Goal: Task Accomplishment & Management: Use online tool/utility

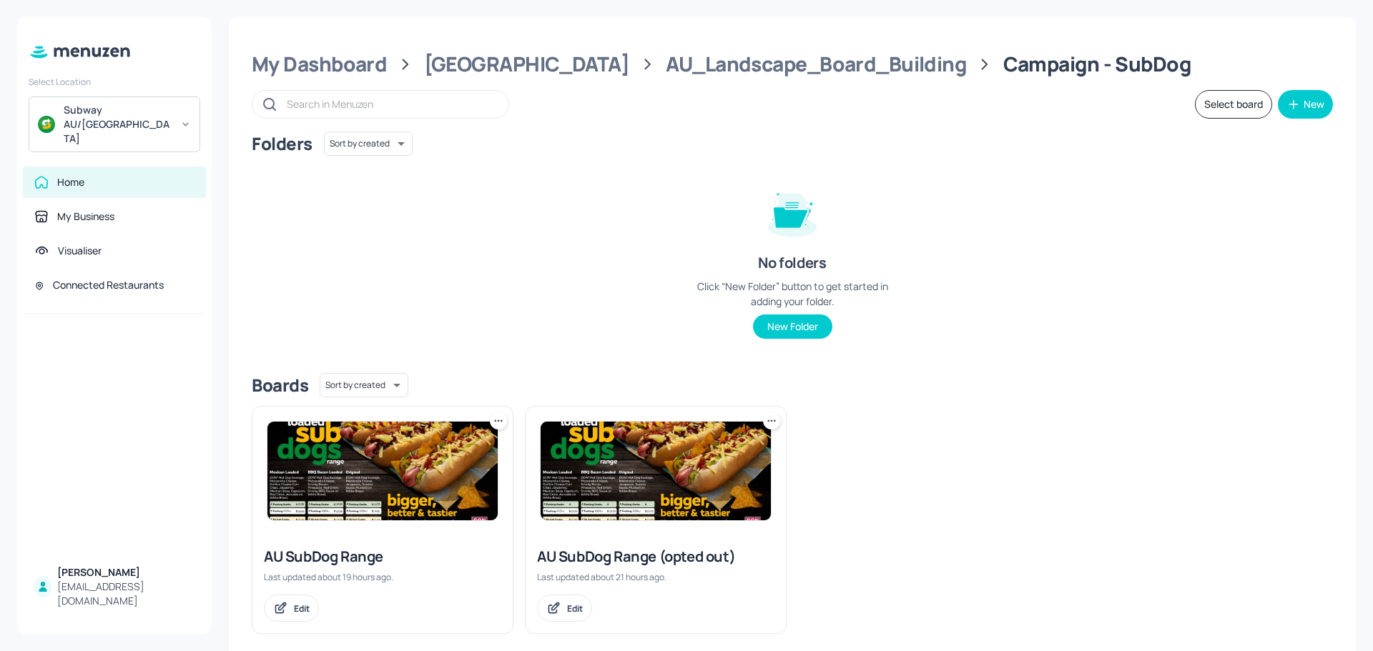
scroll to position [17, 0]
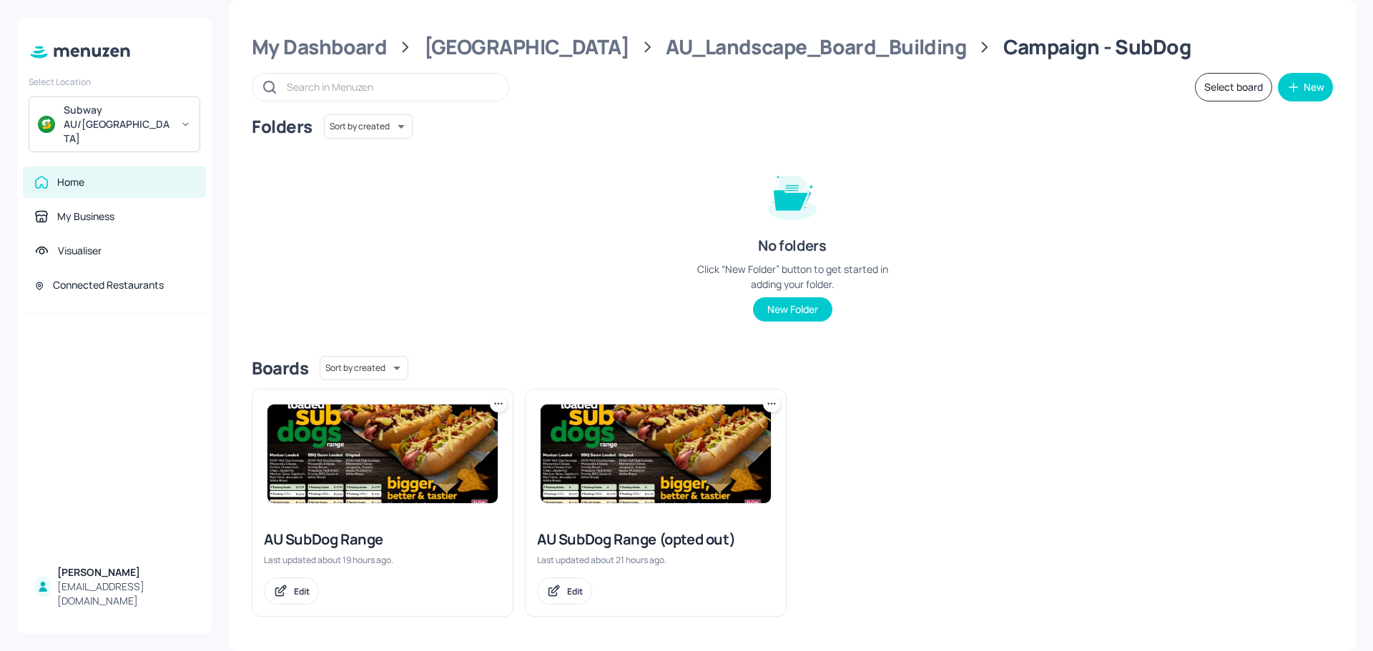
click at [404, 475] on img at bounding box center [382, 454] width 230 height 99
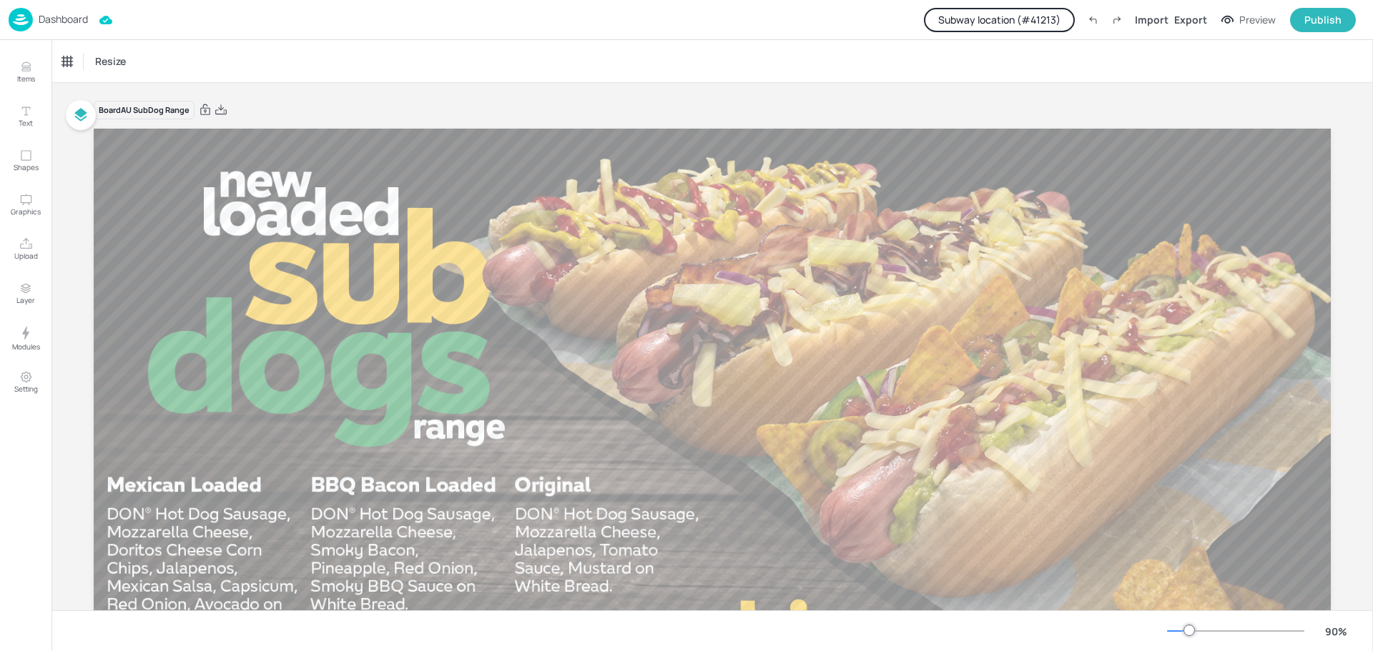
click at [983, 22] on button "Subway location (# 41213 )" at bounding box center [999, 20] width 151 height 24
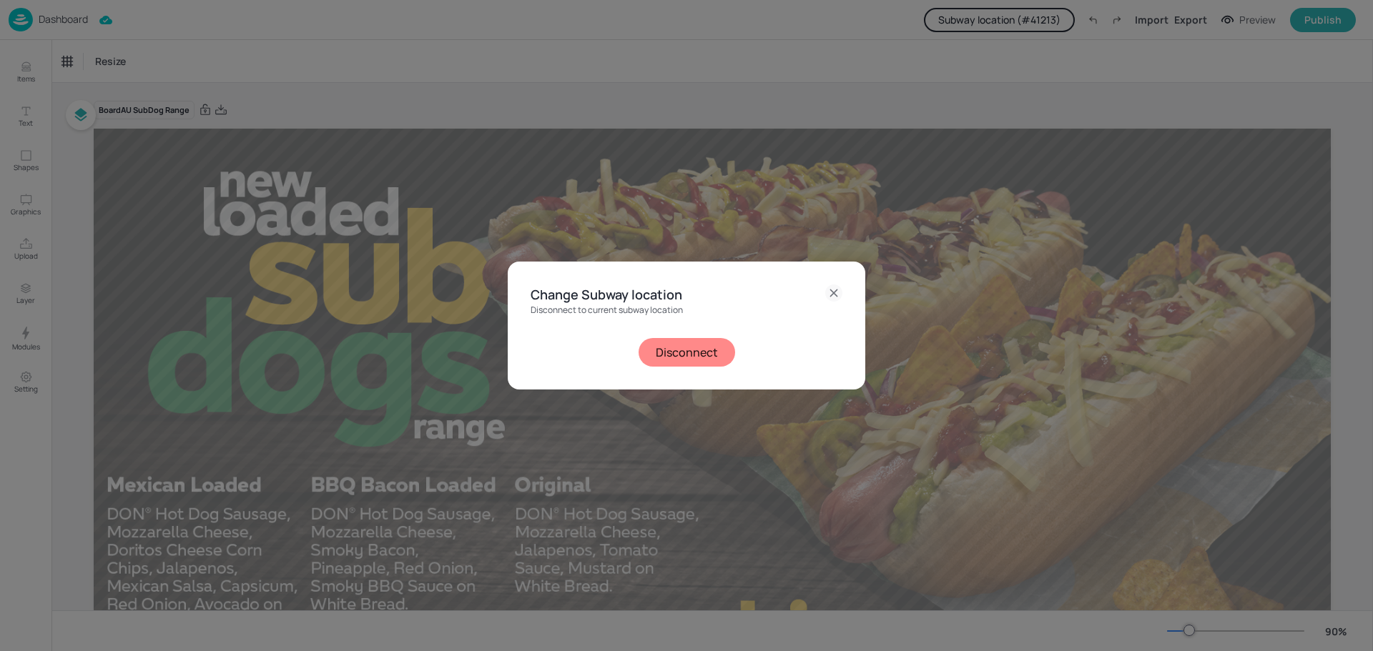
click at [686, 350] on button "Disconnect" at bounding box center [687, 352] width 97 height 29
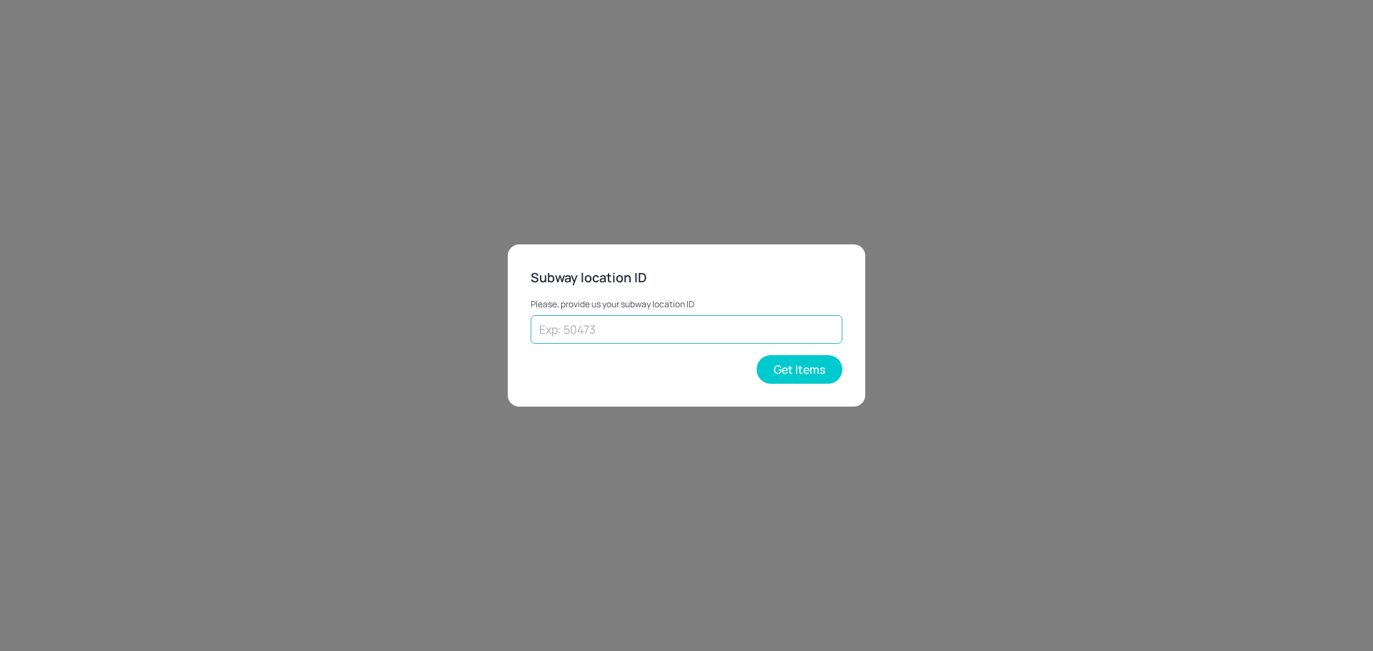
click at [659, 331] on input "text" at bounding box center [687, 329] width 312 height 29
paste input "39458"
type input "39458"
click at [802, 370] on button "Get Items" at bounding box center [800, 369] width 86 height 29
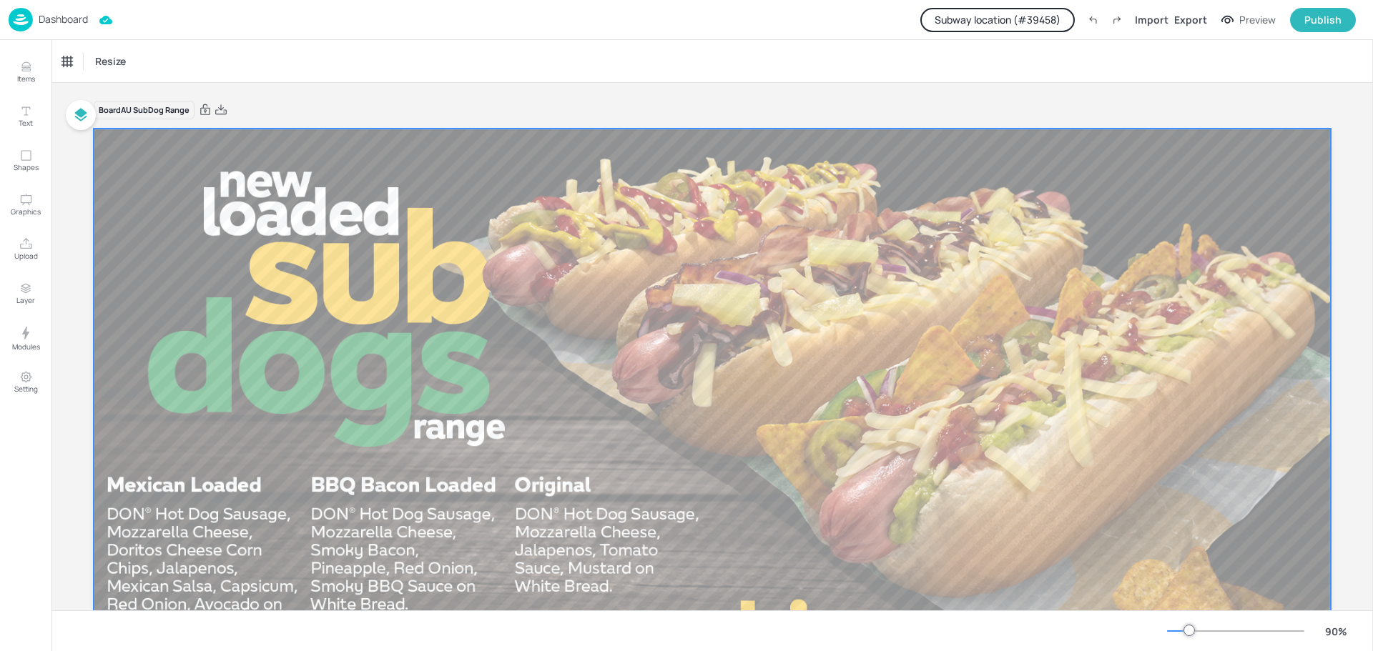
scroll to position [250, 0]
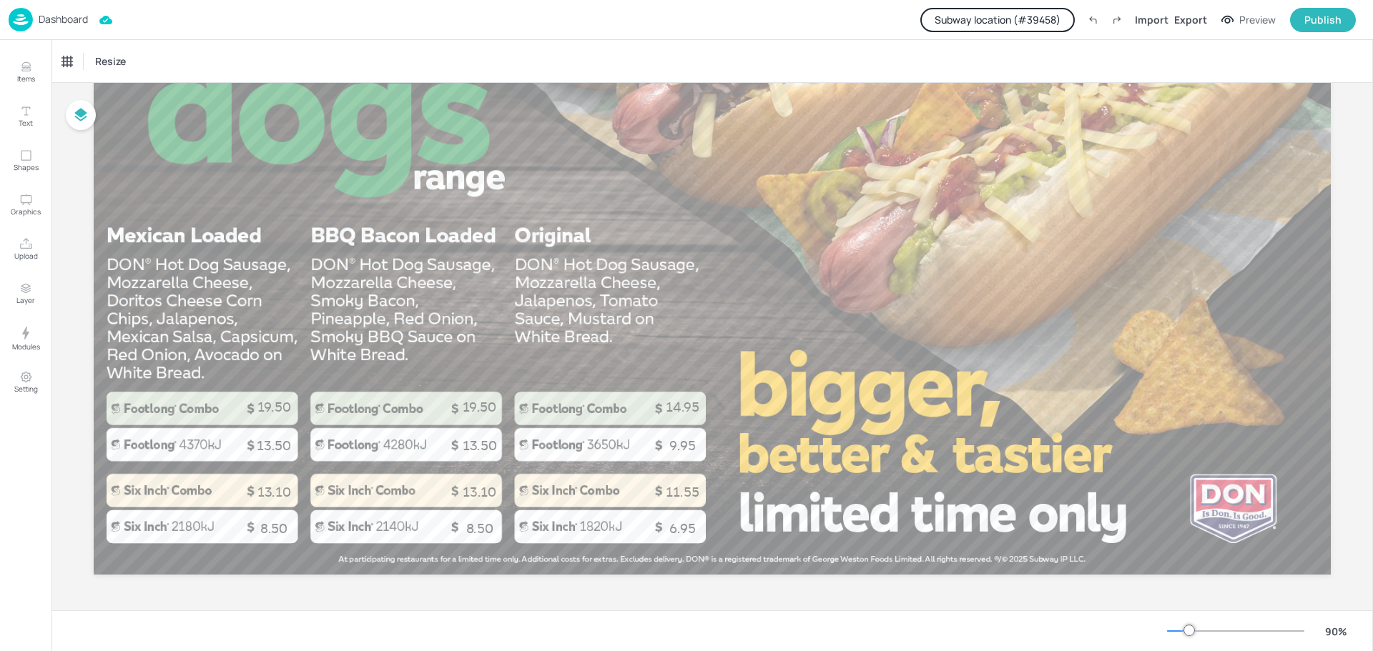
click at [63, 18] on p "Dashboard" at bounding box center [63, 19] width 49 height 10
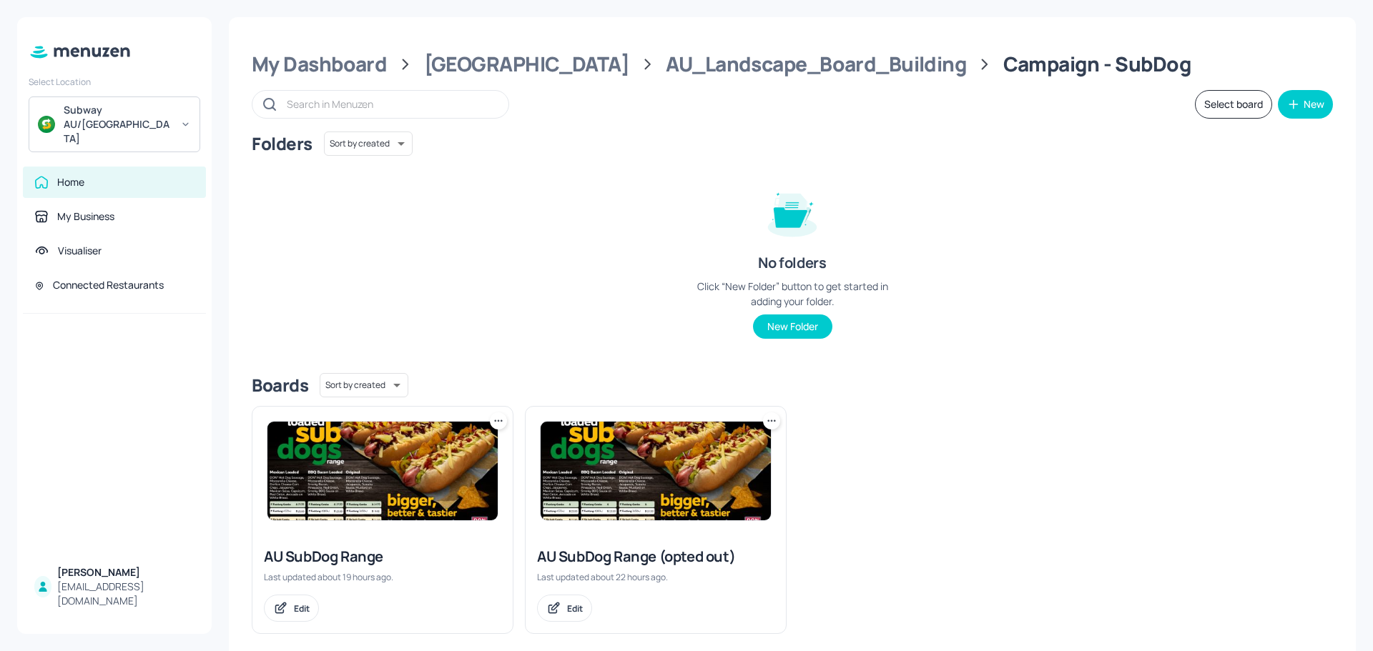
click at [514, 248] on div "Folders Sort by created id ​ No folders Click “New Folder” button to get starte…" at bounding box center [792, 247] width 1081 height 230
click at [483, 72] on div "[GEOGRAPHIC_DATA]" at bounding box center [526, 64] width 205 height 26
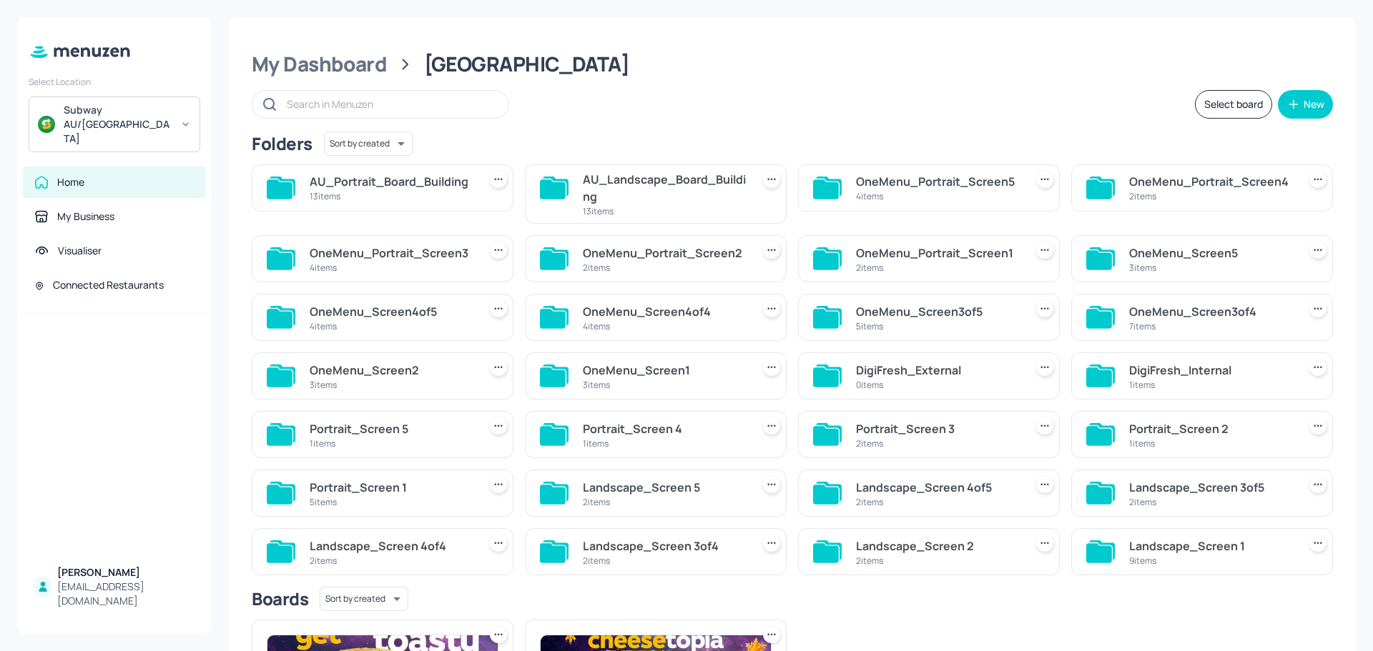
click at [636, 111] on div "Select board New" at bounding box center [792, 104] width 1081 height 29
click at [712, 102] on div "Select board New" at bounding box center [792, 104] width 1081 height 29
click at [685, 70] on div "My Dashboard [GEOGRAPHIC_DATA]" at bounding box center [792, 64] width 1081 height 26
click at [661, 92] on div "Select board New" at bounding box center [792, 104] width 1081 height 29
click at [640, 91] on div "Select board New" at bounding box center [792, 104] width 1081 height 29
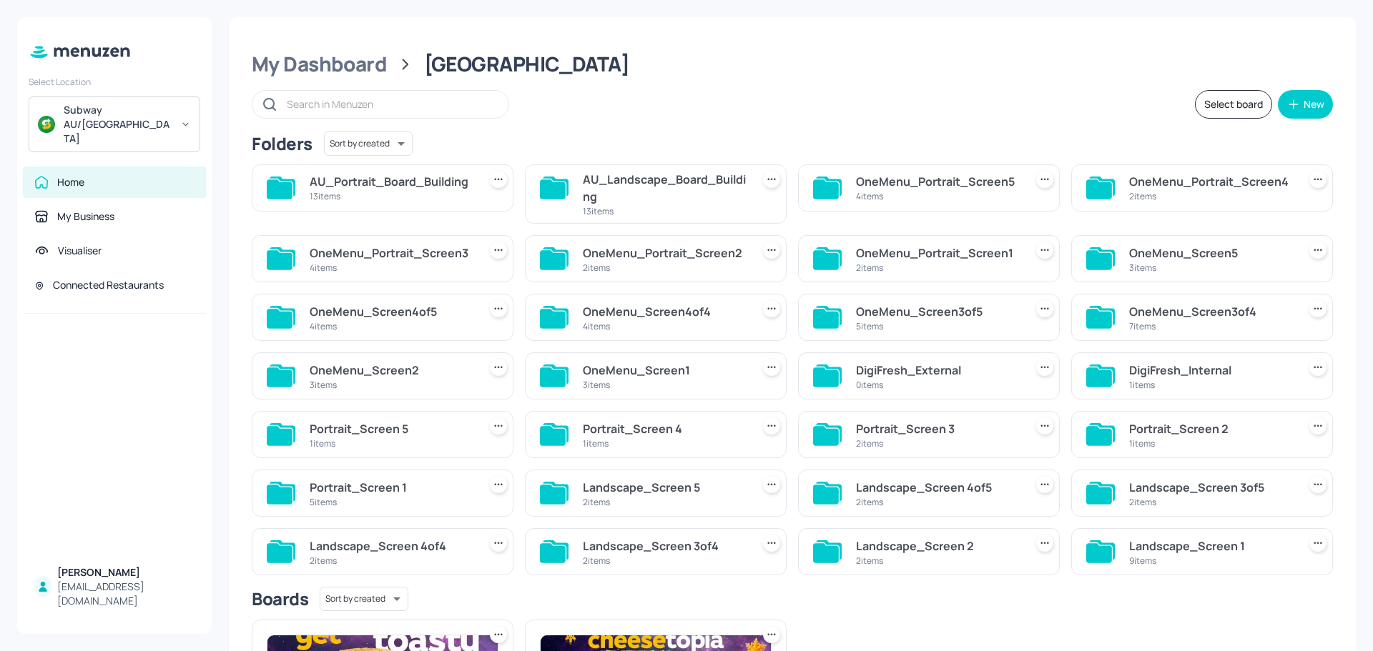
click at [638, 187] on div "AU_Landscape_Board_Building" at bounding box center [664, 188] width 163 height 34
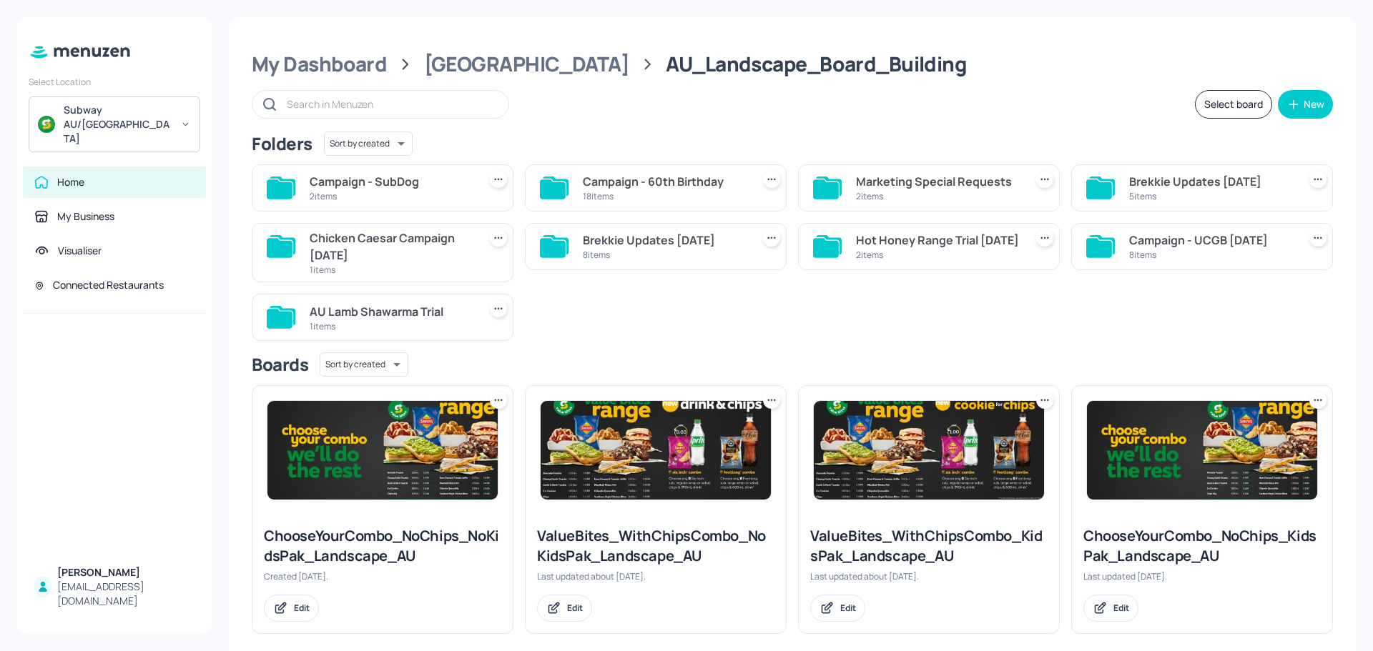
click at [887, 187] on div "Marketing Special Requests" at bounding box center [937, 181] width 163 height 17
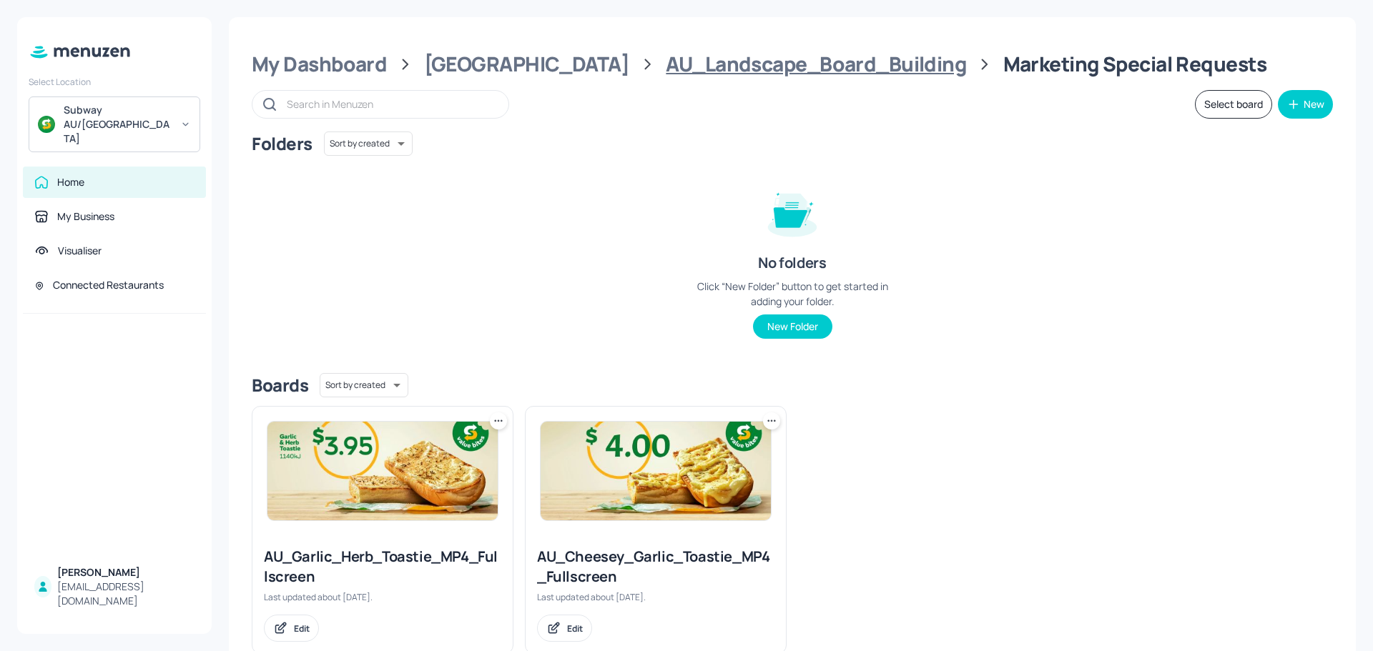
click at [671, 66] on div "AU_Landscape_Board_Building" at bounding box center [816, 64] width 300 height 26
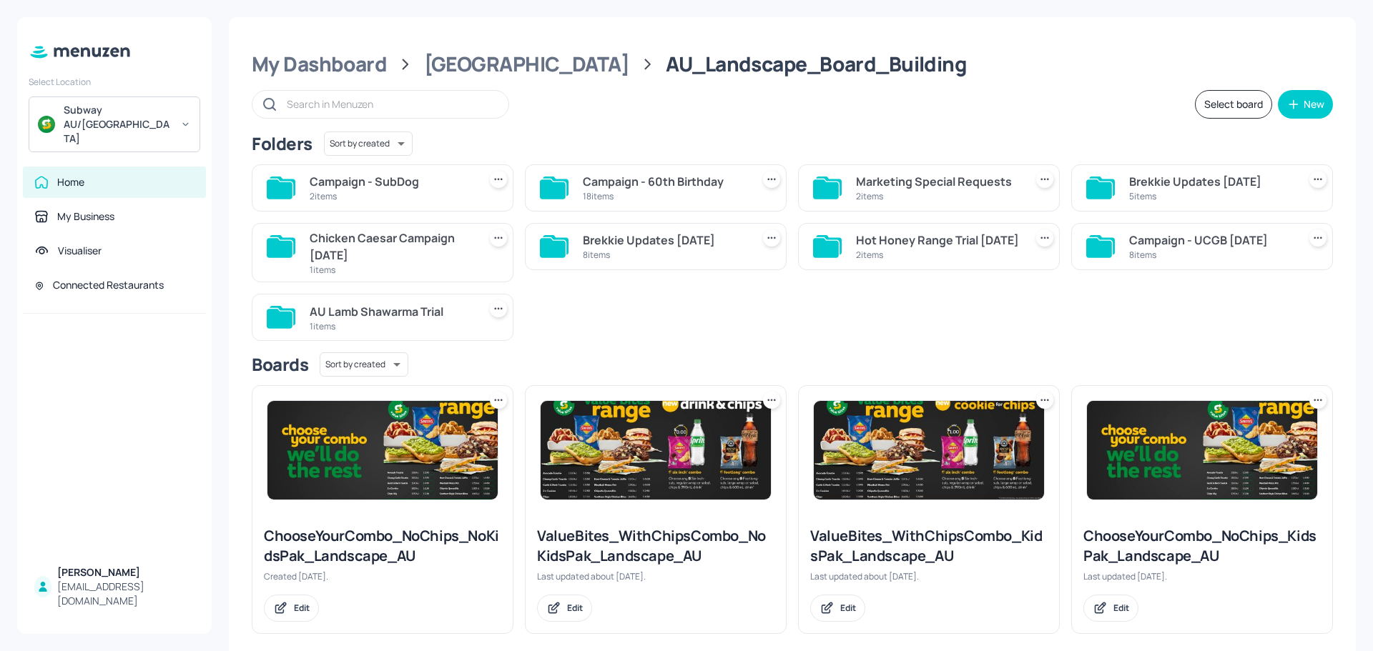
click at [589, 194] on div "18 items" at bounding box center [664, 196] width 163 height 12
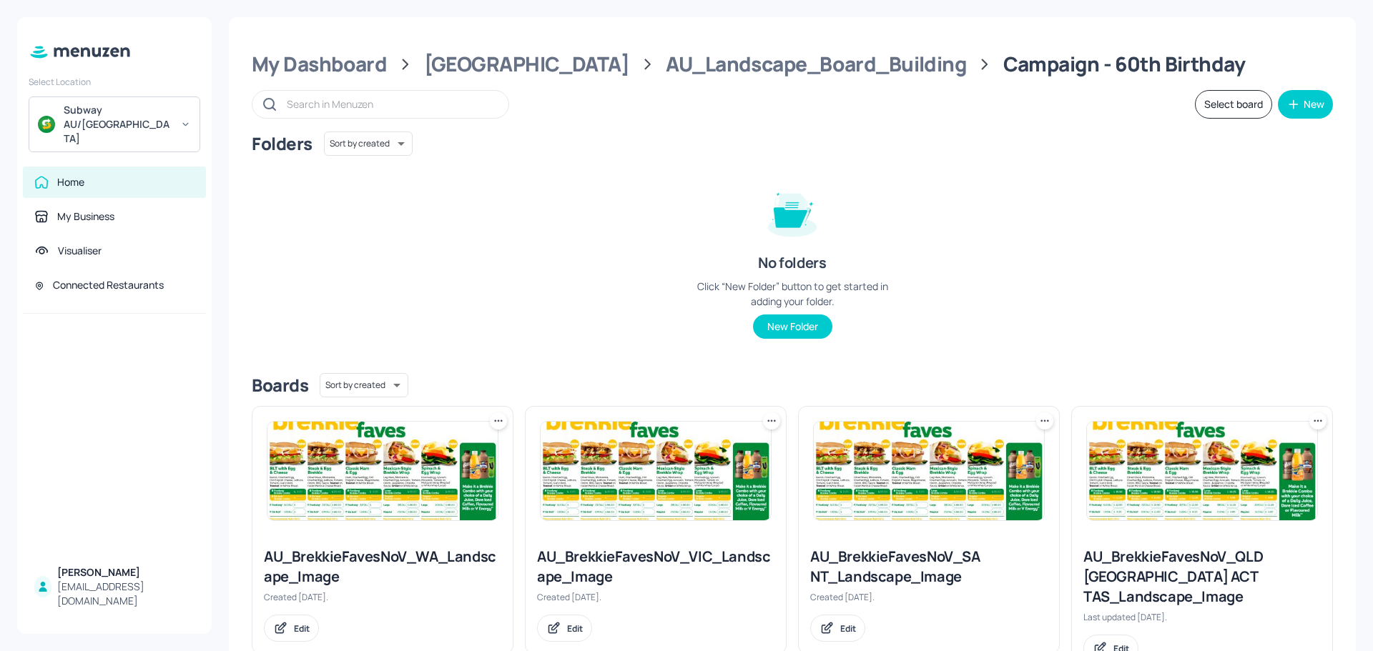
click at [617, 177] on div "Folders Sort by created id ​ No folders Click “New Folder” button to get starte…" at bounding box center [792, 247] width 1081 height 230
